Goal: Information Seeking & Learning: Find specific fact

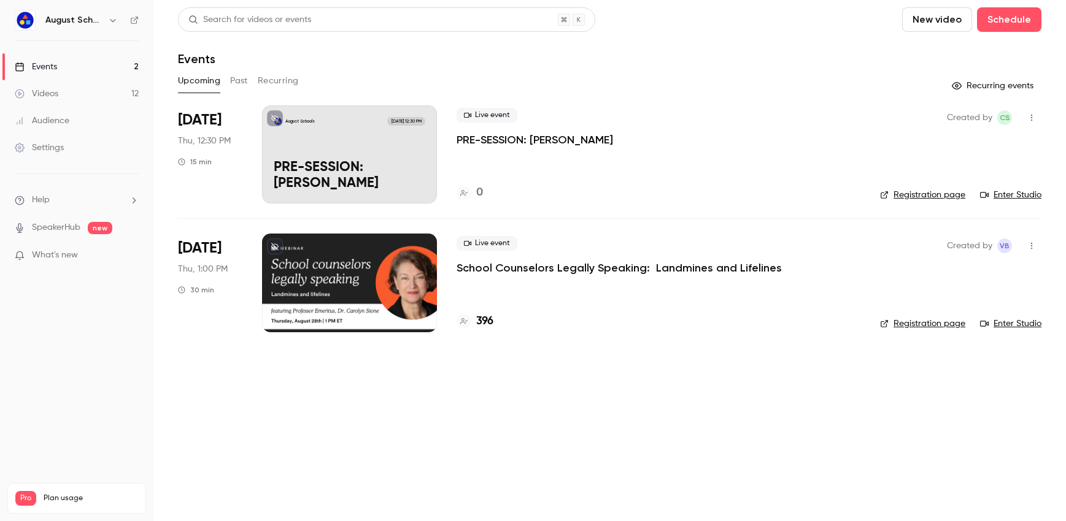
click at [291, 283] on div at bounding box center [349, 283] width 175 height 98
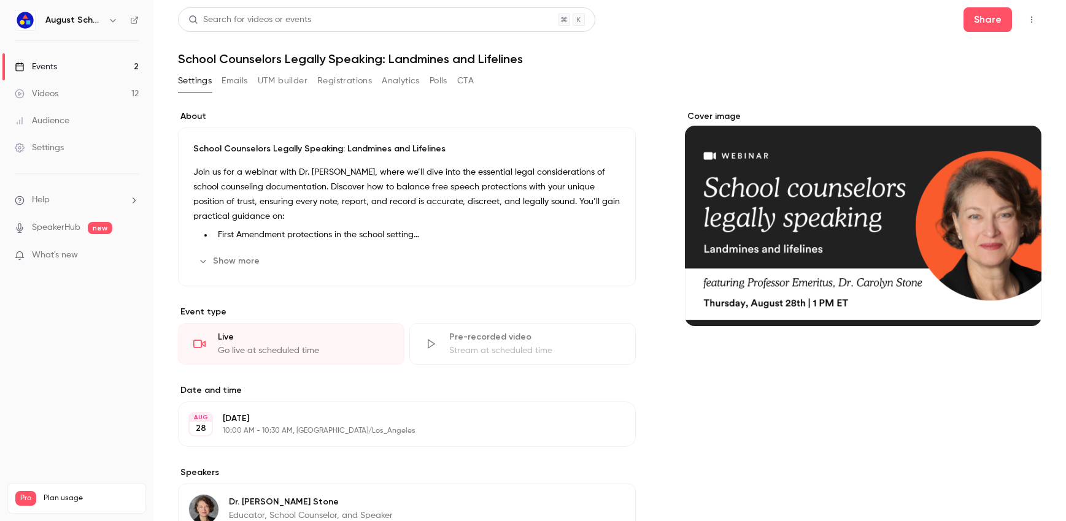
click at [336, 79] on button "Registrations" at bounding box center [344, 81] width 55 height 20
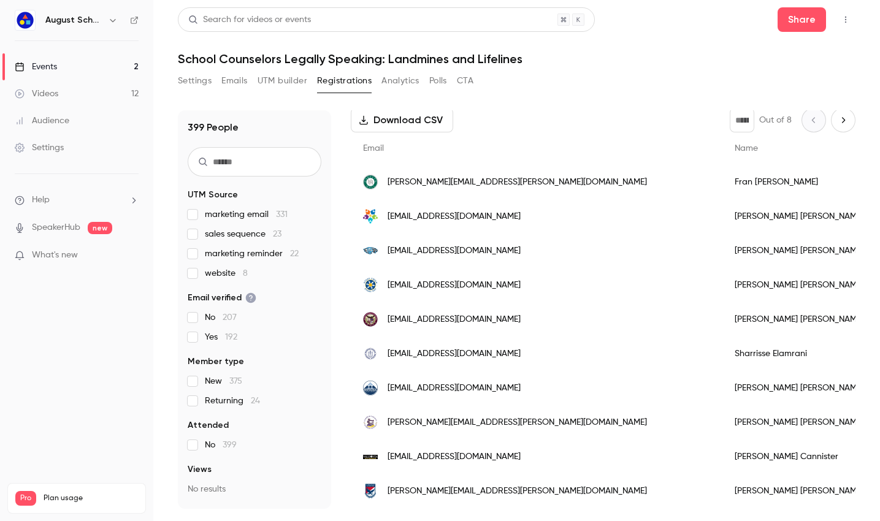
scroll to position [164, 0]
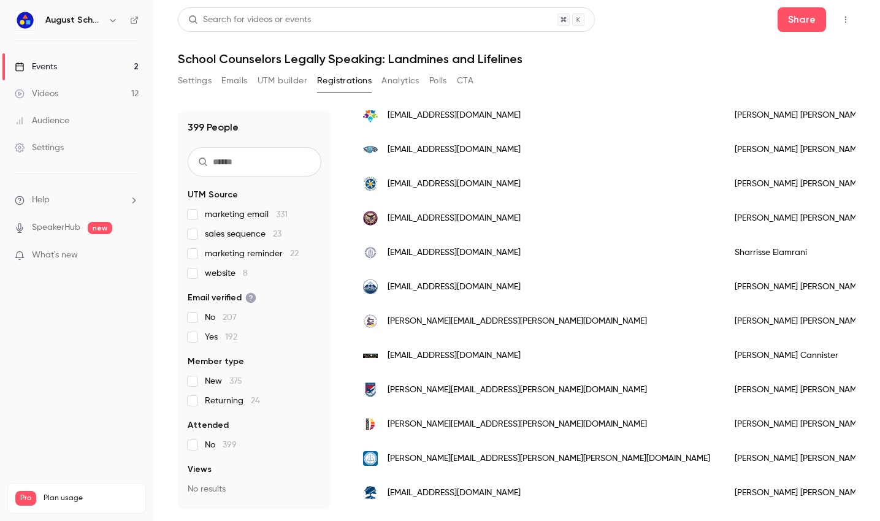
click at [412, 369] on div "[EMAIL_ADDRESS][DOMAIN_NAME]" at bounding box center [537, 356] width 372 height 34
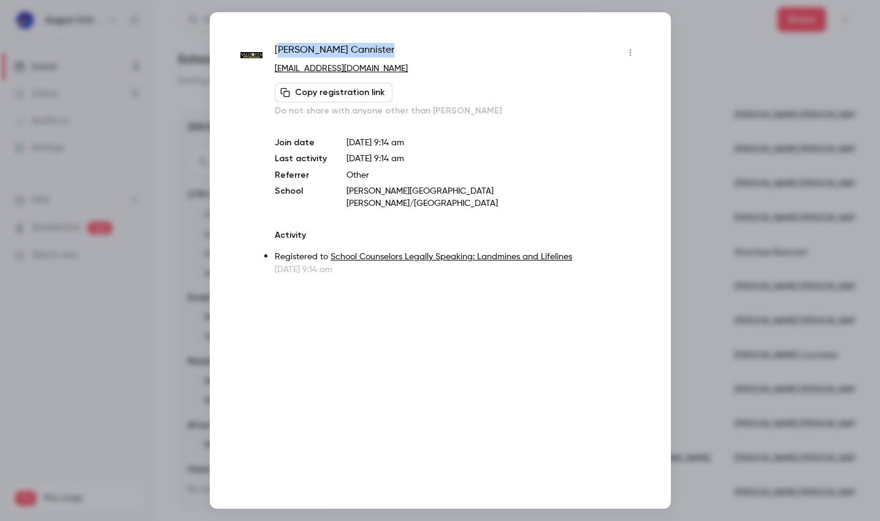
drag, startPoint x: 277, startPoint y: 48, endPoint x: 363, endPoint y: 53, distance: 86.0
click at [363, 53] on div "Tracy Cannister" at bounding box center [457, 53] width 365 height 20
click at [347, 50] on div "Tracy Cannister" at bounding box center [457, 53] width 365 height 20
drag, startPoint x: 347, startPoint y: 50, endPoint x: 274, endPoint y: 52, distance: 73.0
click at [274, 52] on div "Tracy Cannister tcannister@gocats.org Copy registration link Do not share with …" at bounding box center [440, 159] width 400 height 233
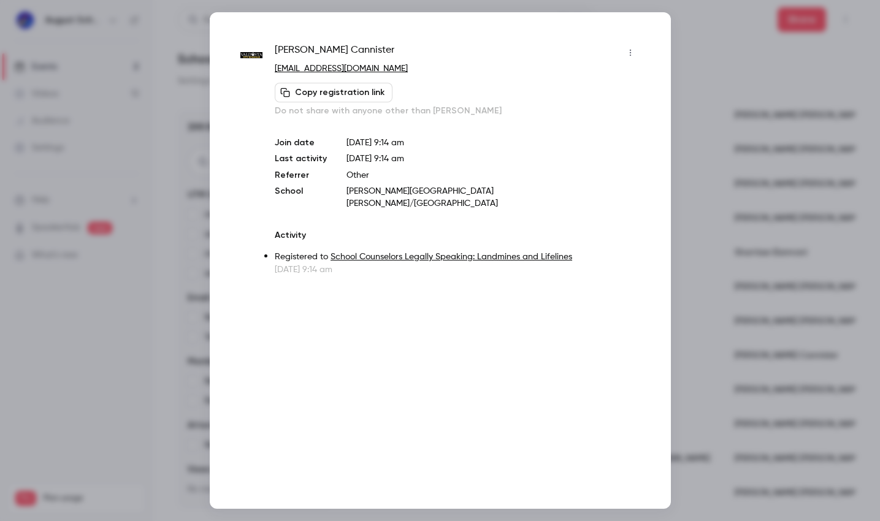
click at [609, 107] on div at bounding box center [440, 260] width 880 height 521
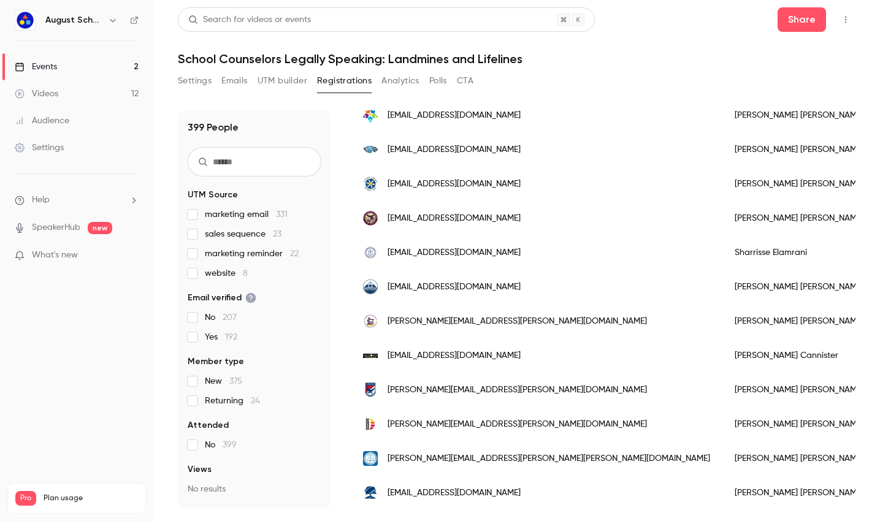
click at [213, 236] on span "sales sequence 23" at bounding box center [243, 234] width 77 height 12
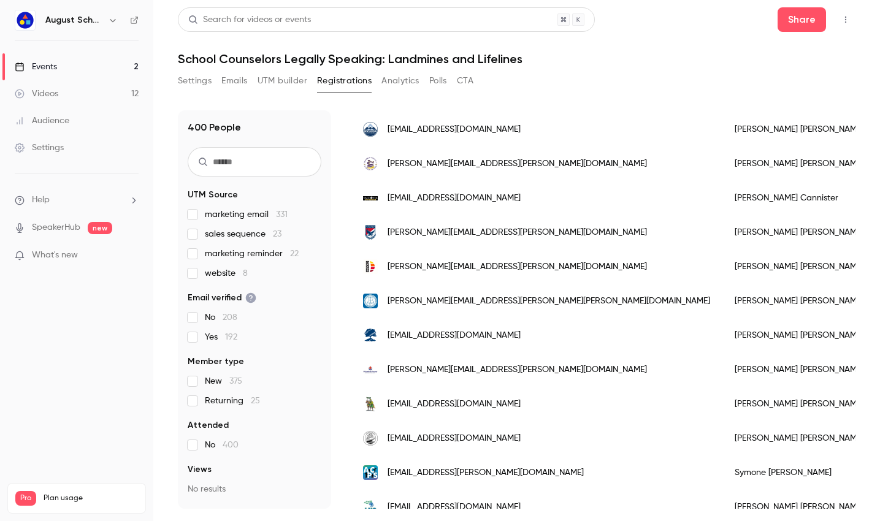
scroll to position [192, 0]
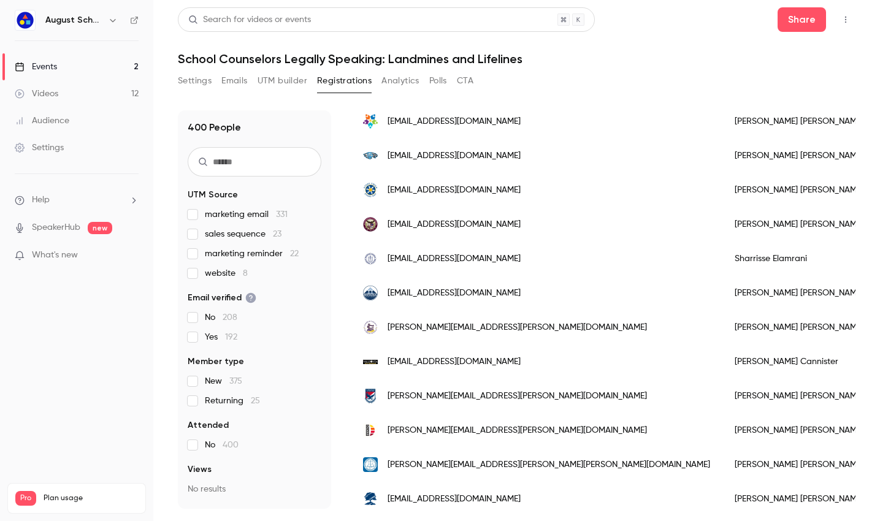
click at [426, 355] on div "[EMAIL_ADDRESS][DOMAIN_NAME]" at bounding box center [537, 362] width 372 height 34
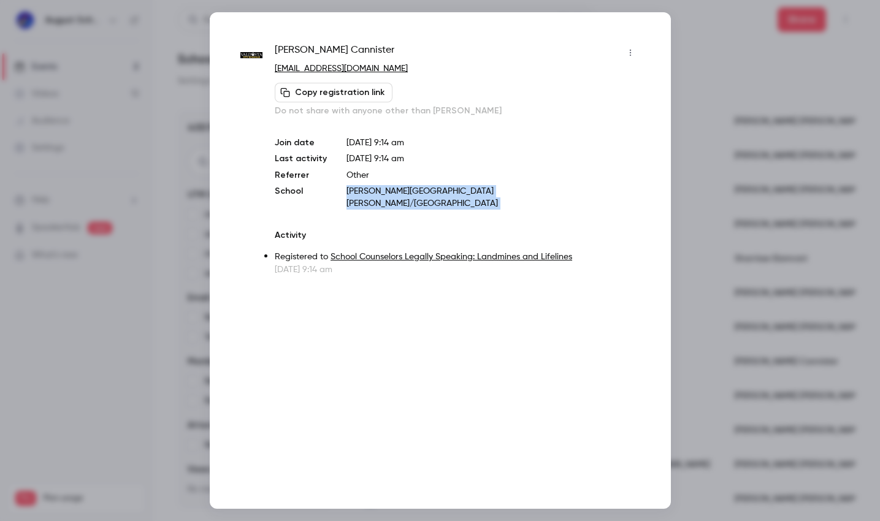
drag, startPoint x: 344, startPoint y: 193, endPoint x: 594, endPoint y: 201, distance: 250.5
click at [594, 201] on div "Tracy Cannister tcannister@gocats.org Copy registration link Do not share with …" at bounding box center [457, 159] width 365 height 233
copy p "[PERSON_NAME][GEOGRAPHIC_DATA][PERSON_NAME]/[GEOGRAPHIC_DATA]"
click at [609, 148] on div at bounding box center [440, 260] width 880 height 521
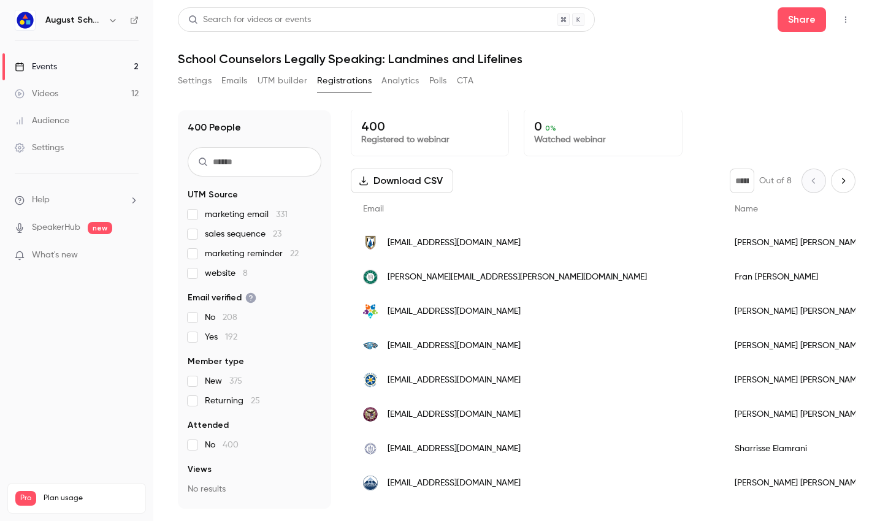
scroll to position [0, 0]
